Goal: Find specific page/section: Find specific page/section

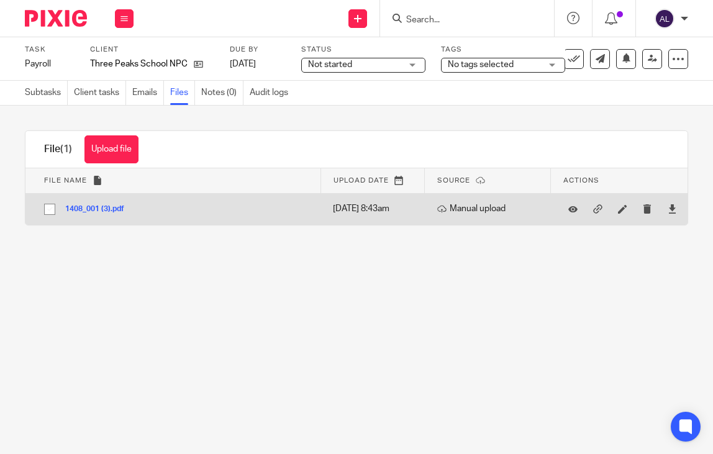
click at [662, 207] on div at bounding box center [671, 209] width 19 height 19
click at [667, 205] on icon at bounding box center [671, 208] width 9 height 9
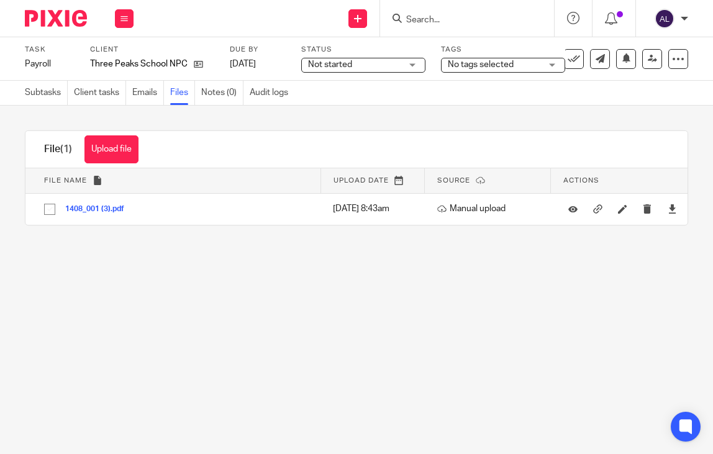
drag, startPoint x: 672, startPoint y: 282, endPoint x: 669, endPoint y: 255, distance: 28.2
click at [672, 282] on main "Task Payroll Save Payroll 2 /8 Client Three Peaks School NPC Due by [DATE] Stat…" at bounding box center [356, 227] width 713 height 454
